Goal: Task Accomplishment & Management: Use online tool/utility

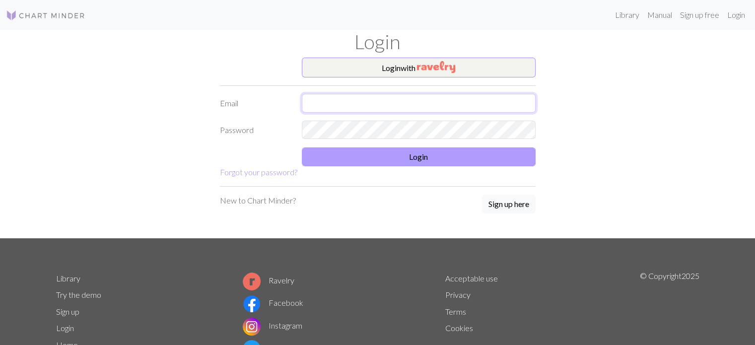
type input "[EMAIL_ADDRESS][DOMAIN_NAME]"
click at [415, 161] on button "Login" at bounding box center [419, 156] width 234 height 19
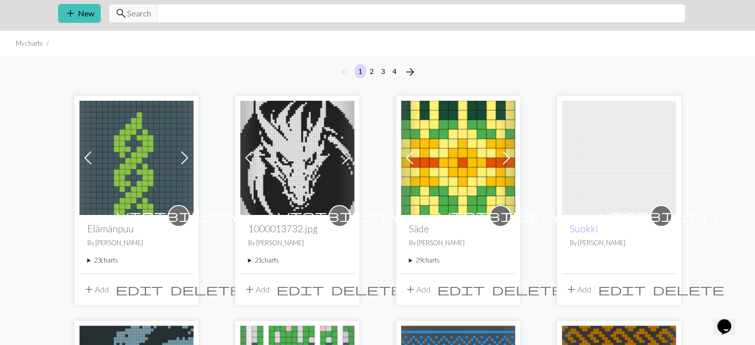
scroll to position [198, 0]
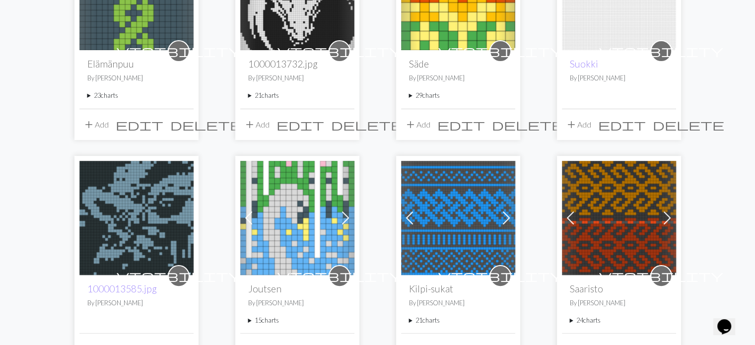
click at [88, 95] on summary "23 charts" at bounding box center [136, 95] width 98 height 9
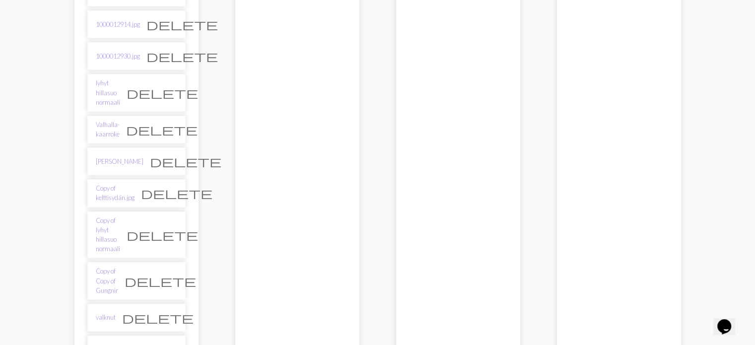
scroll to position [744, 0]
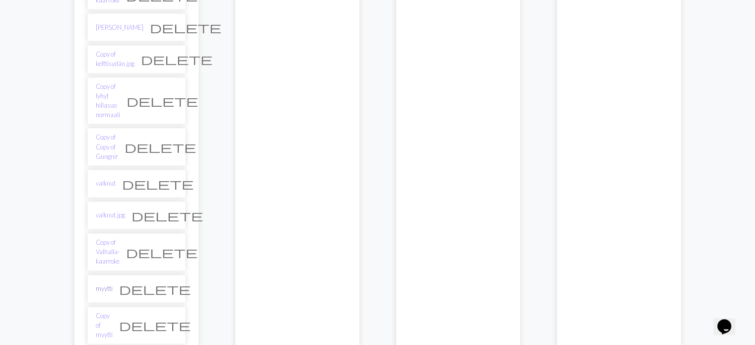
click at [106, 284] on link "myytti" at bounding box center [104, 288] width 17 height 9
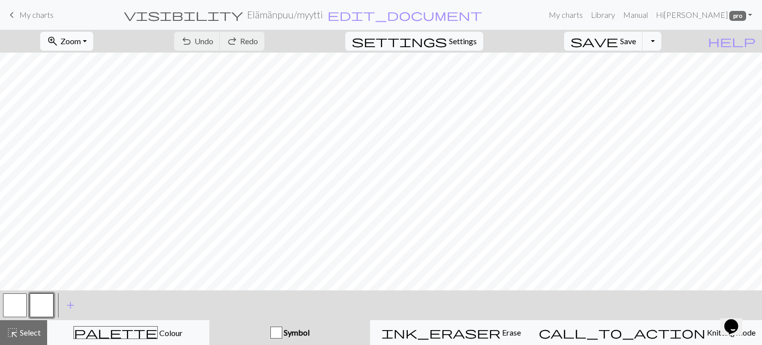
click at [93, 47] on button "zoom_in Zoom Zoom" at bounding box center [66, 41] width 53 height 19
click at [111, 69] on button "Fit all" at bounding box center [80, 63] width 78 height 16
click at [474, 43] on span "Settings" at bounding box center [463, 41] width 28 height 12
select select "aran"
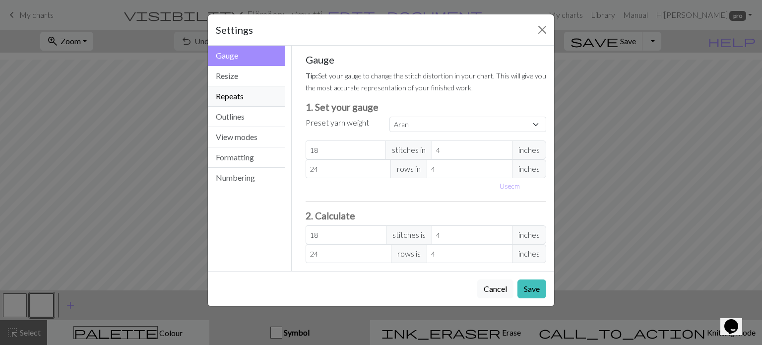
click at [250, 93] on button "Repeats" at bounding box center [246, 96] width 77 height 20
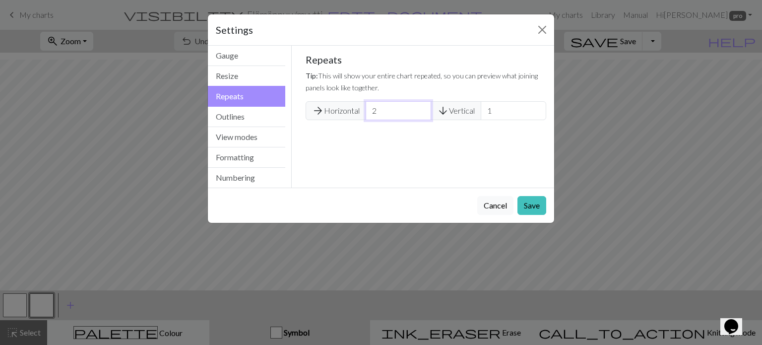
click at [421, 107] on input "2" at bounding box center [398, 110] width 65 height 19
type input "3"
click at [421, 107] on input "3" at bounding box center [398, 110] width 65 height 19
click at [525, 201] on button "Save" at bounding box center [531, 205] width 29 height 19
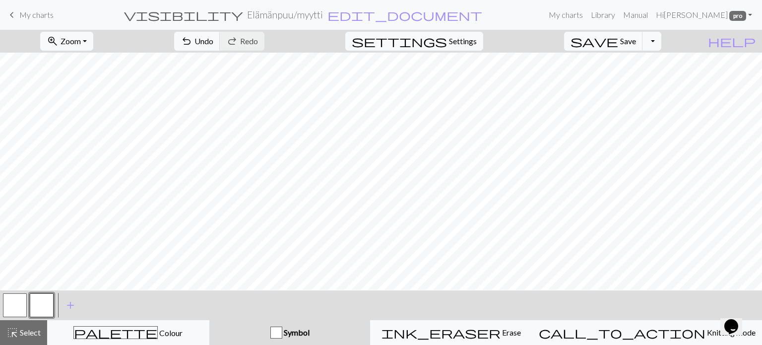
scroll to position [0, 0]
click at [192, 41] on span "undo" at bounding box center [187, 41] width 12 height 14
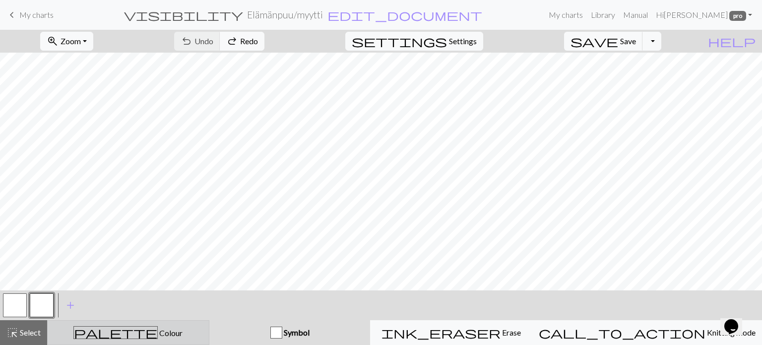
click at [158, 330] on div "palette Colour Colour" at bounding box center [128, 332] width 149 height 13
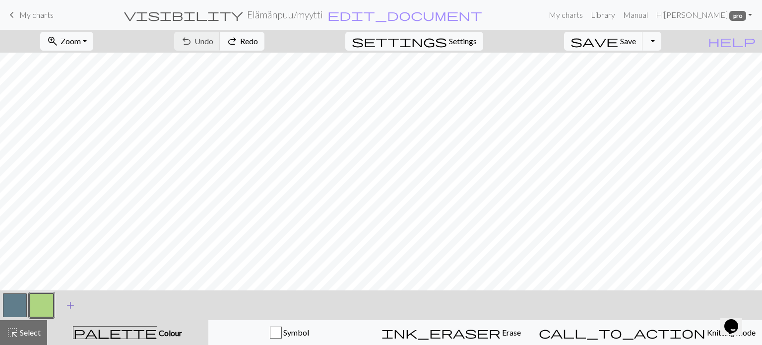
drag, startPoint x: 16, startPoint y: 308, endPoint x: 65, endPoint y: 295, distance: 51.3
click at [16, 307] on button "button" at bounding box center [15, 305] width 24 height 24
click at [636, 36] on span "Save" at bounding box center [628, 40] width 16 height 9
